Goal: Communication & Community: Answer question/provide support

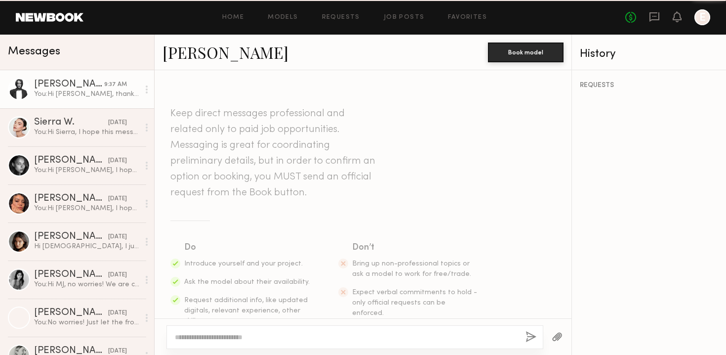
scroll to position [567, 0]
